Goal: Transaction & Acquisition: Purchase product/service

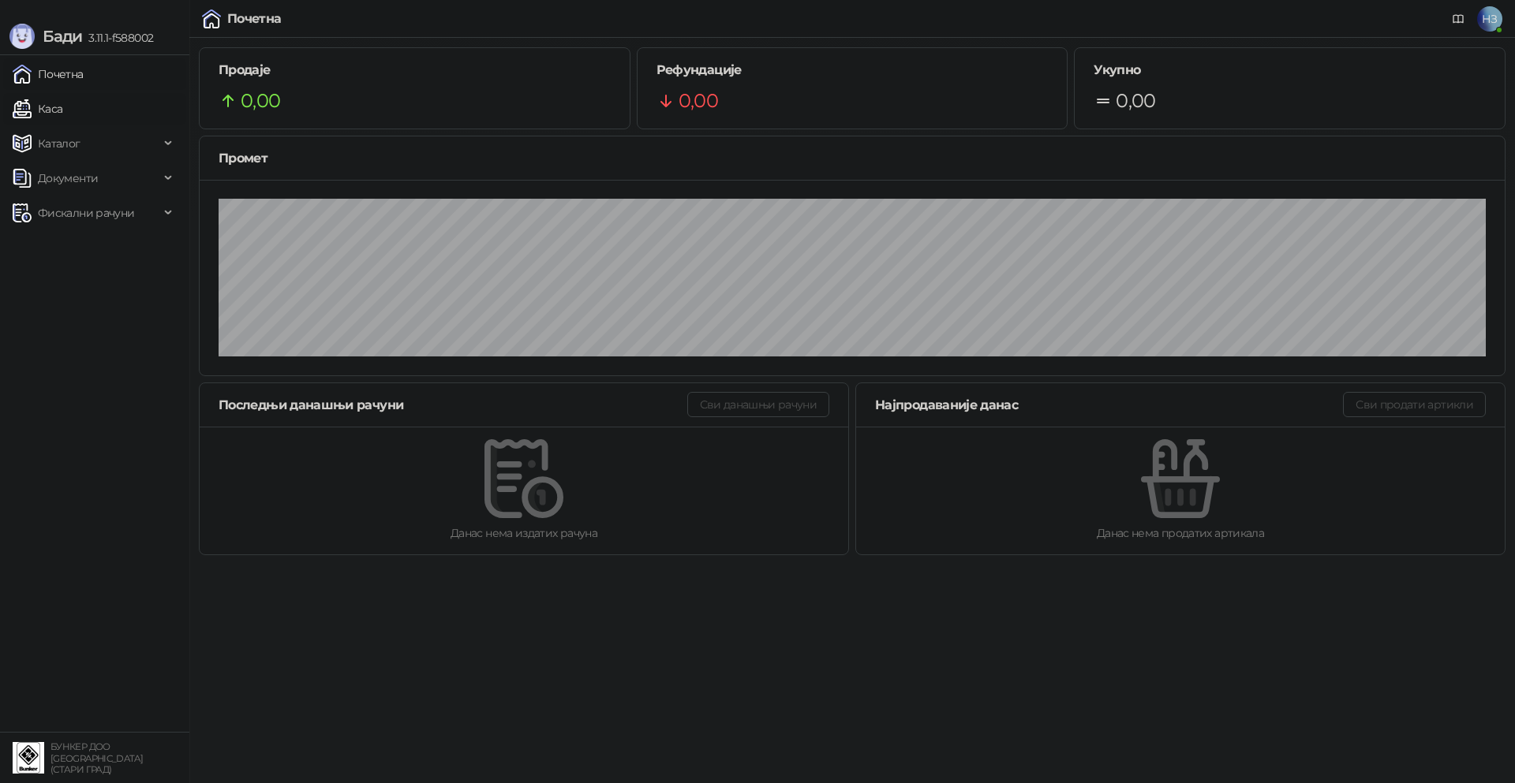
click at [62, 110] on link "Каса" at bounding box center [38, 109] width 50 height 32
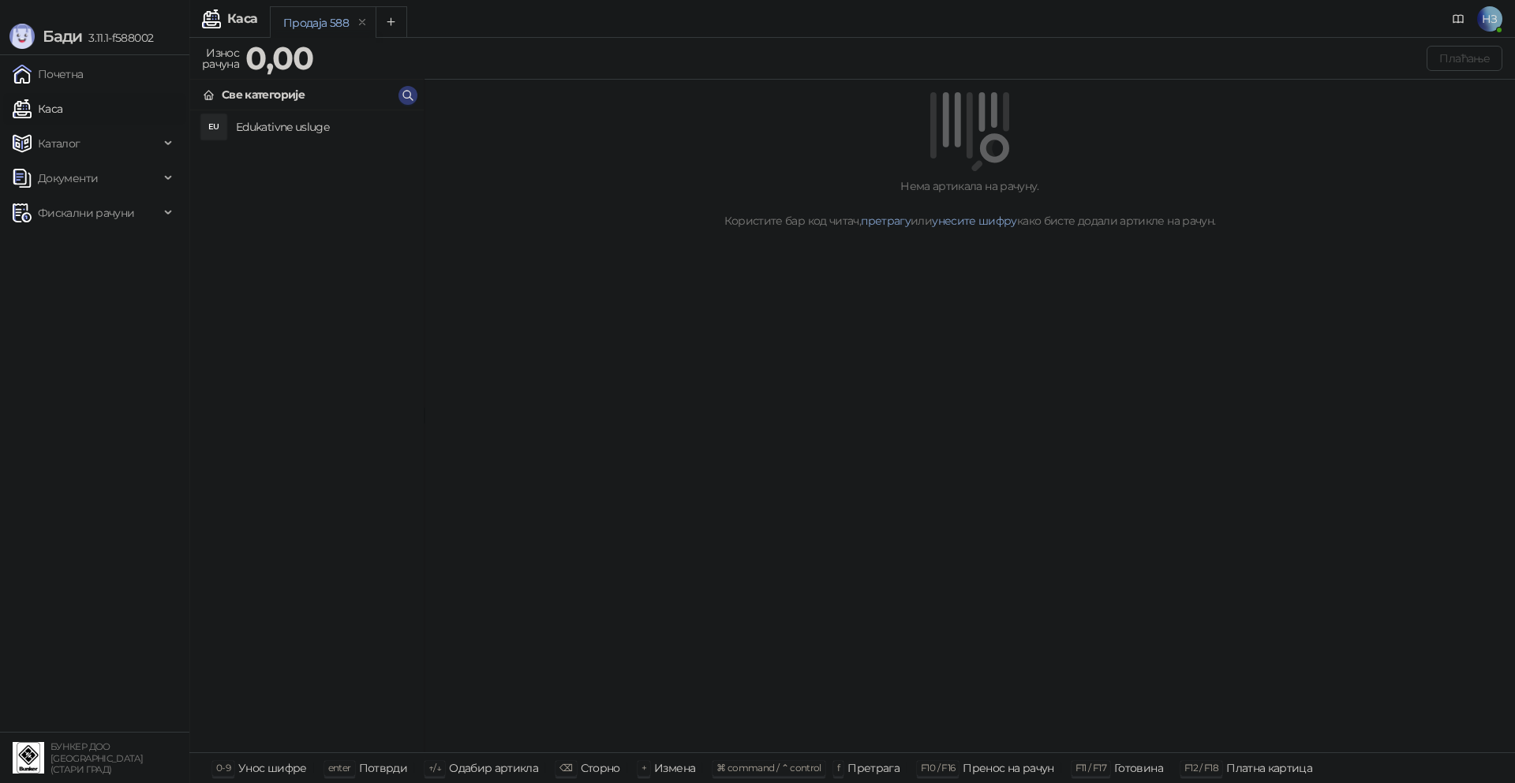
click at [303, 127] on h4 "Edukativne usluge" at bounding box center [323, 126] width 175 height 25
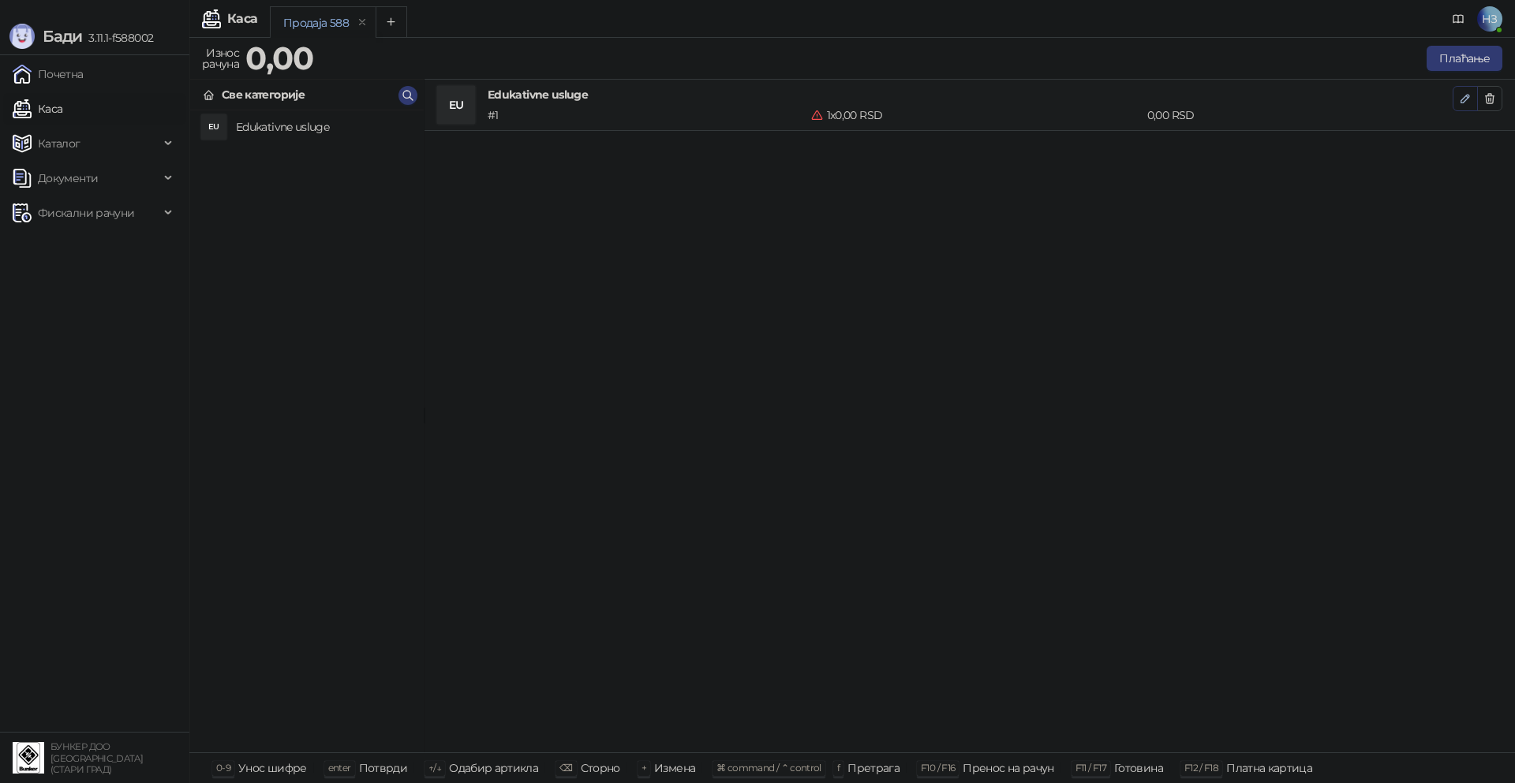
click at [1462, 99] on icon "button" at bounding box center [1465, 99] width 8 height 8
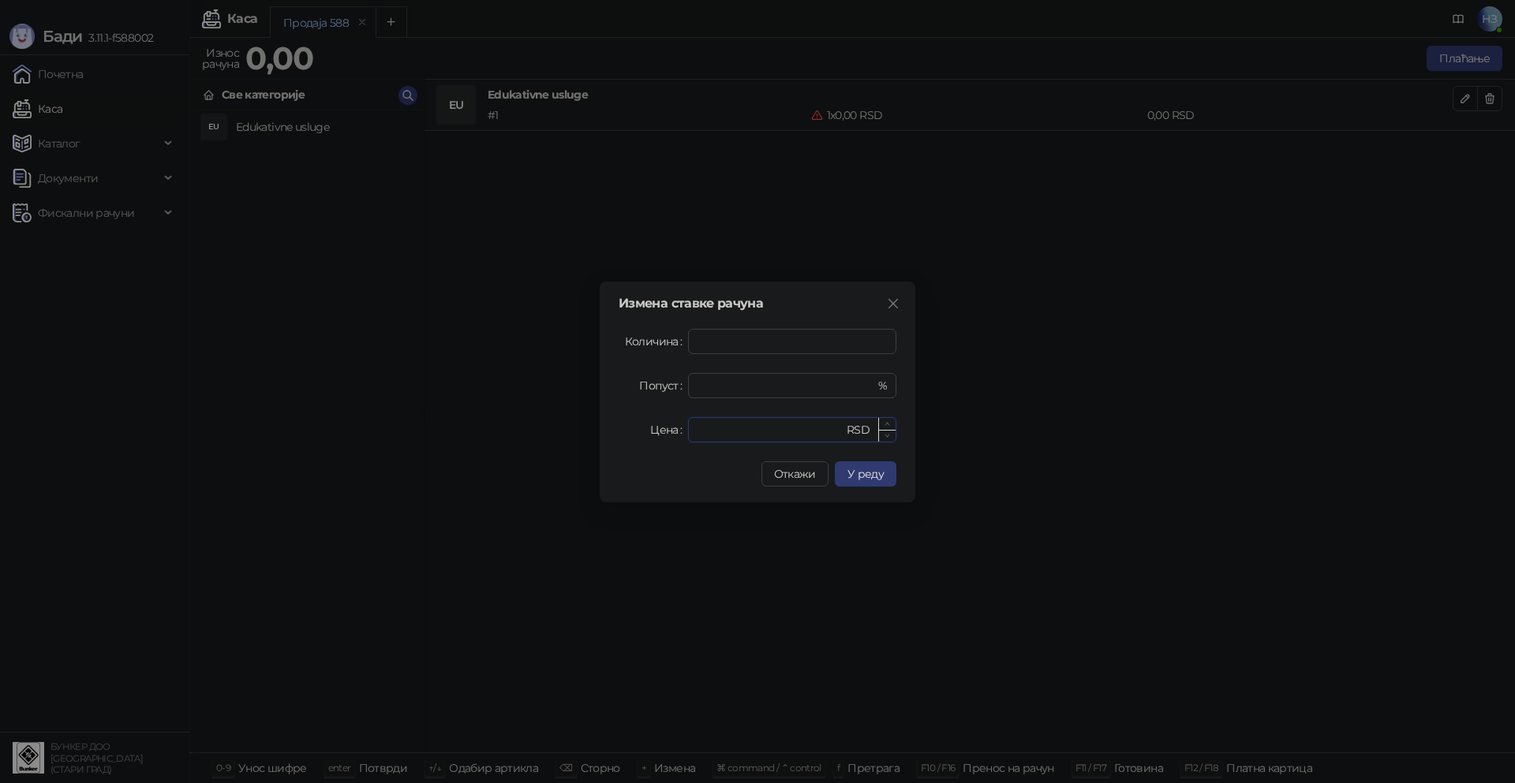
drag, startPoint x: 712, startPoint y: 434, endPoint x: 689, endPoint y: 431, distance: 22.2
click at [689, 431] on div "* RSD" at bounding box center [792, 429] width 208 height 25
type input "****"
click at [872, 474] on span "У реду" at bounding box center [865, 474] width 36 height 14
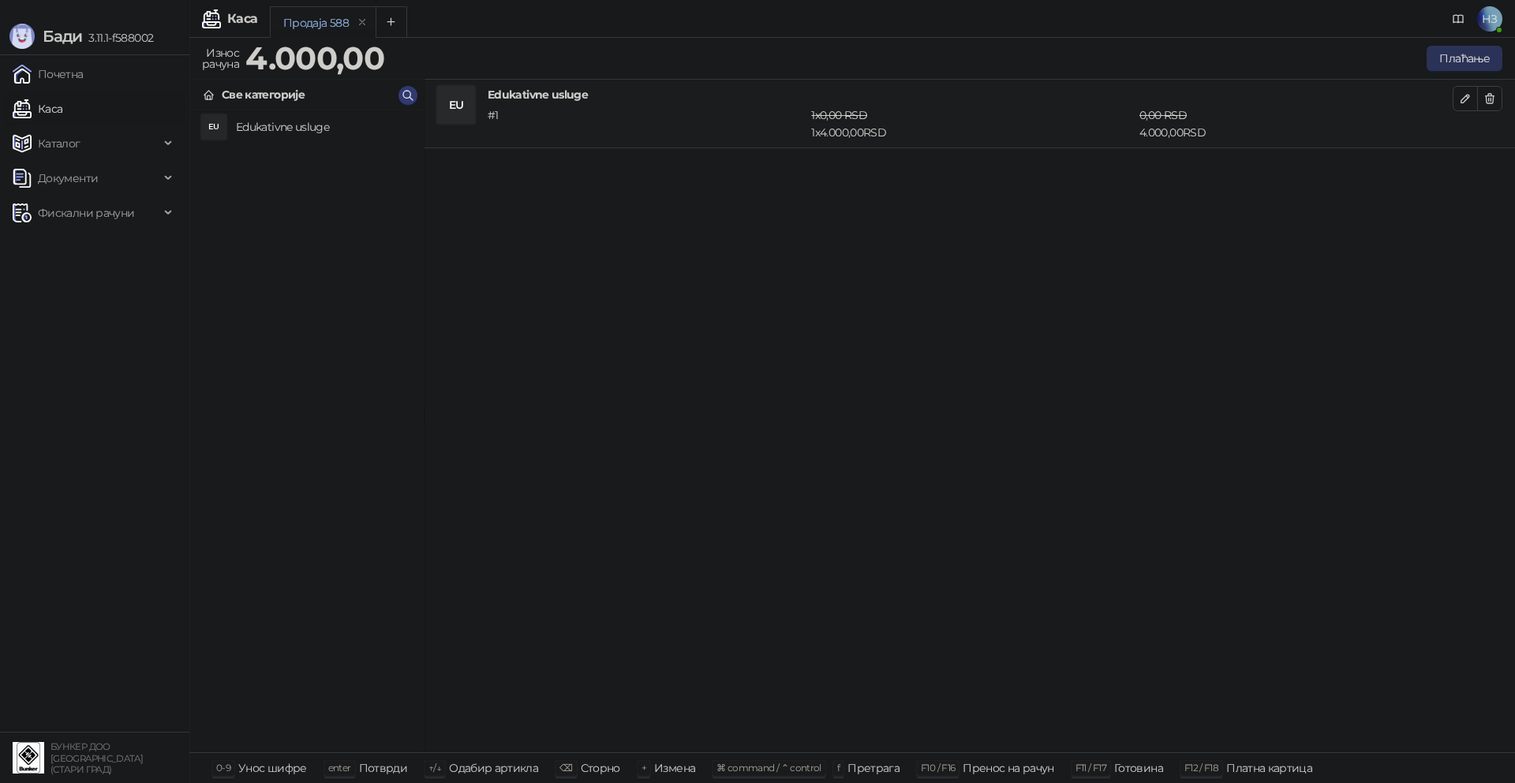
click at [1466, 57] on button "Плаћање" at bounding box center [1464, 58] width 76 height 25
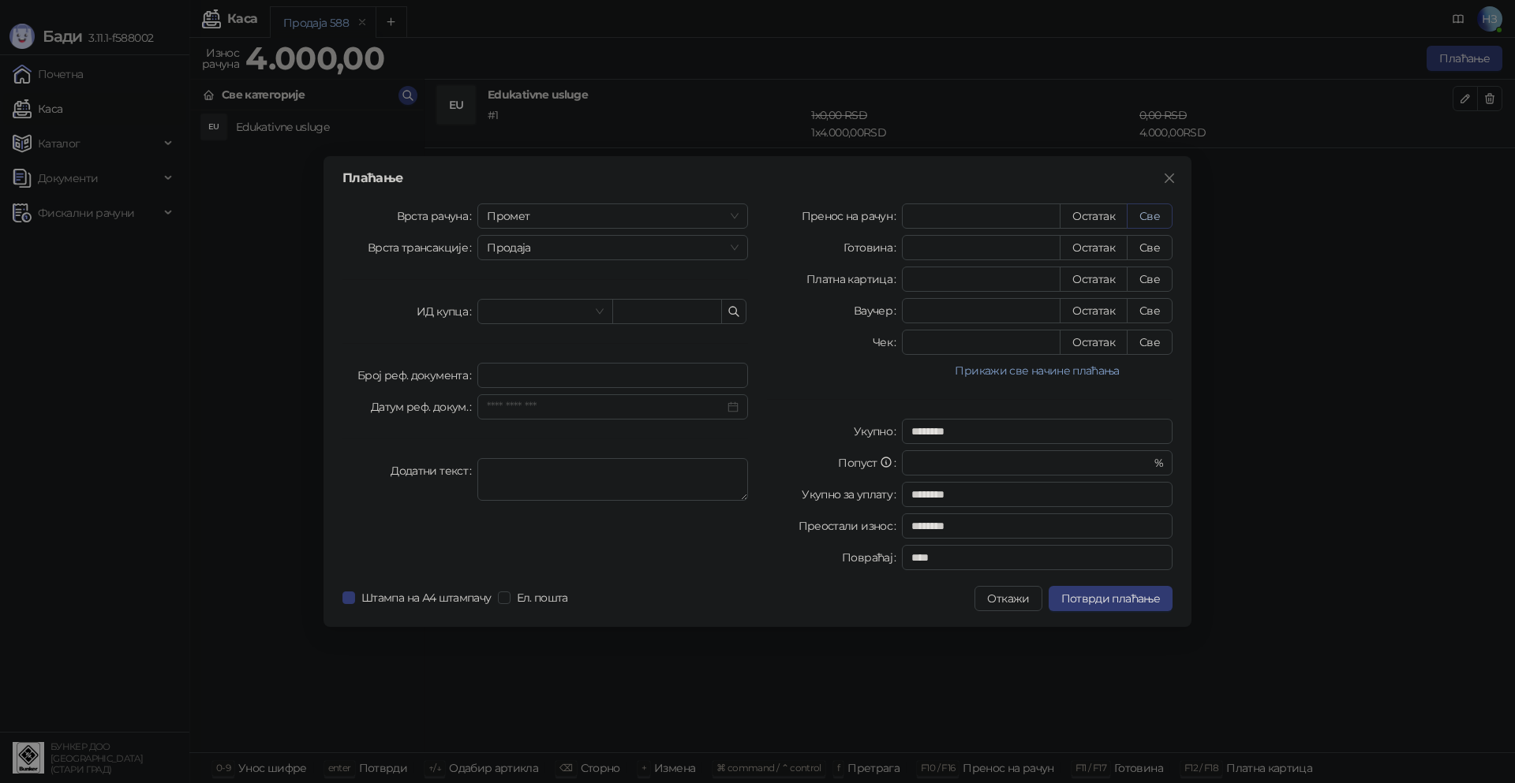
click at [1153, 213] on button "Све" at bounding box center [1149, 216] width 46 height 25
type input "****"
click at [1142, 600] on span "Потврди плаћање" at bounding box center [1110, 599] width 99 height 14
